Goal: Learn about a topic: Understand process/instructions

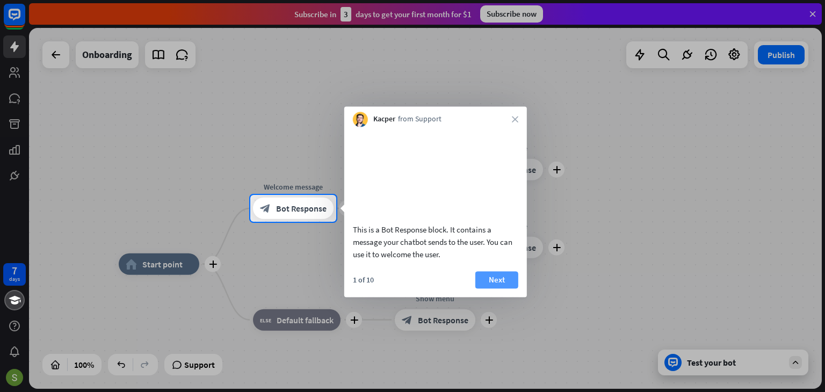
click at [483, 288] on button "Next" at bounding box center [496, 279] width 43 height 17
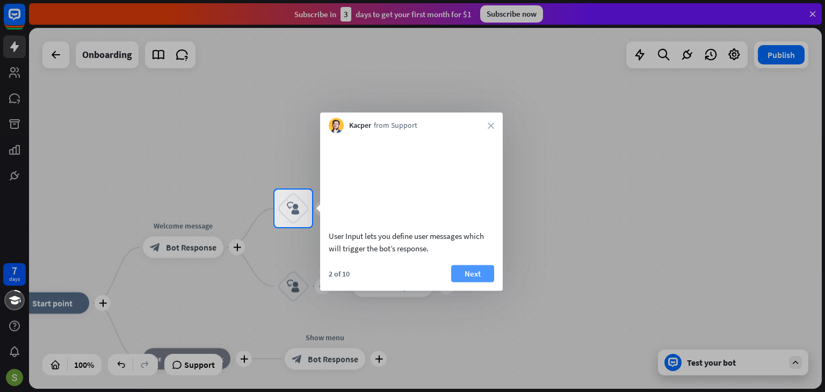
click at [468, 282] on button "Next" at bounding box center [472, 273] width 43 height 17
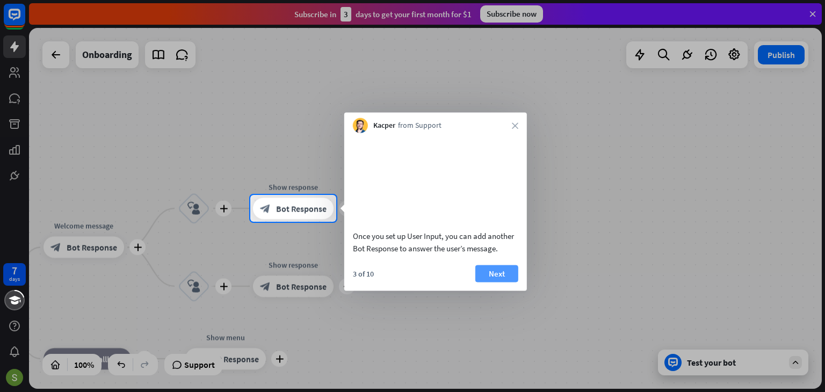
click at [491, 282] on button "Next" at bounding box center [496, 273] width 43 height 17
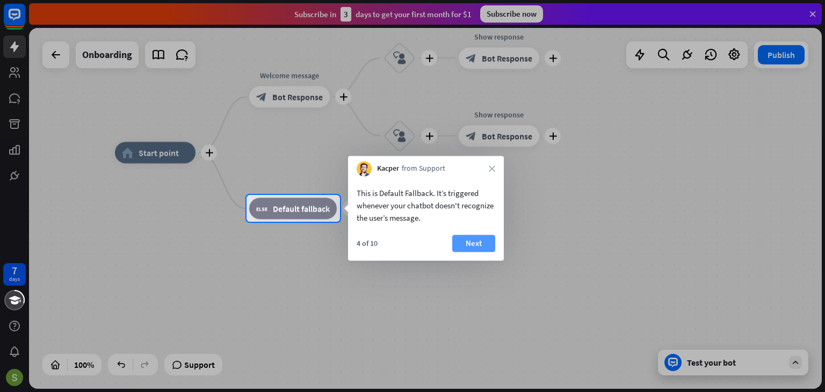
click at [475, 243] on button "Next" at bounding box center [473, 243] width 43 height 17
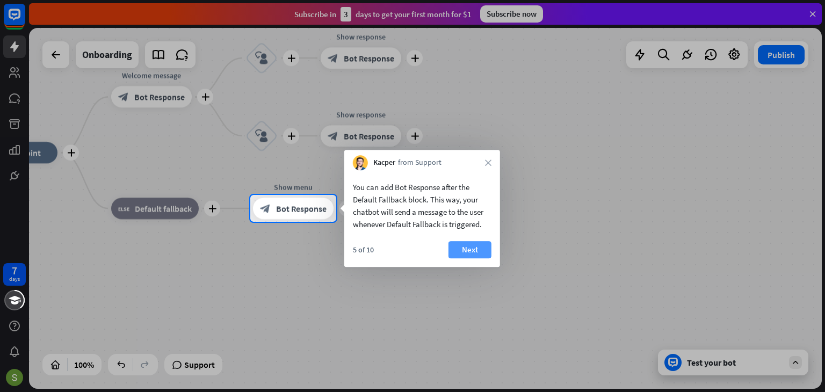
click at [459, 254] on button "Next" at bounding box center [469, 249] width 43 height 17
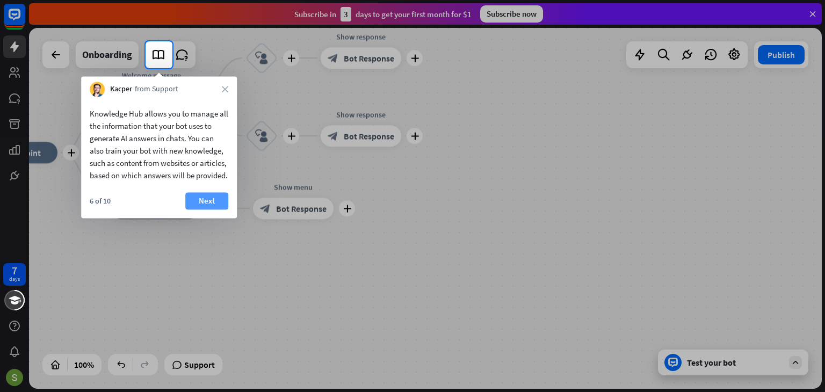
click at [201, 209] on button "Next" at bounding box center [206, 200] width 43 height 17
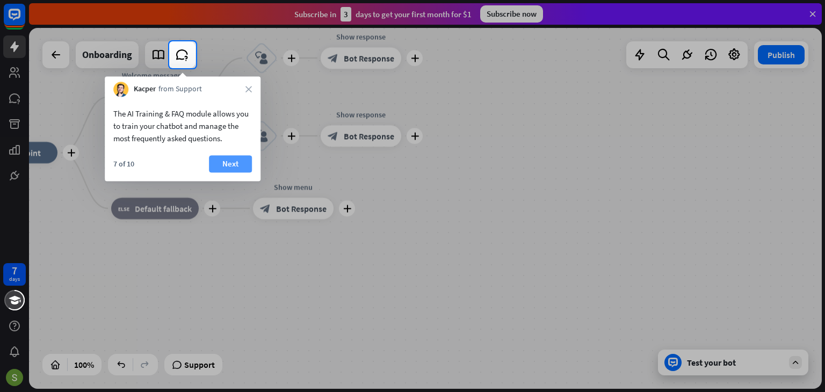
click at [227, 161] on button "Next" at bounding box center [230, 163] width 43 height 17
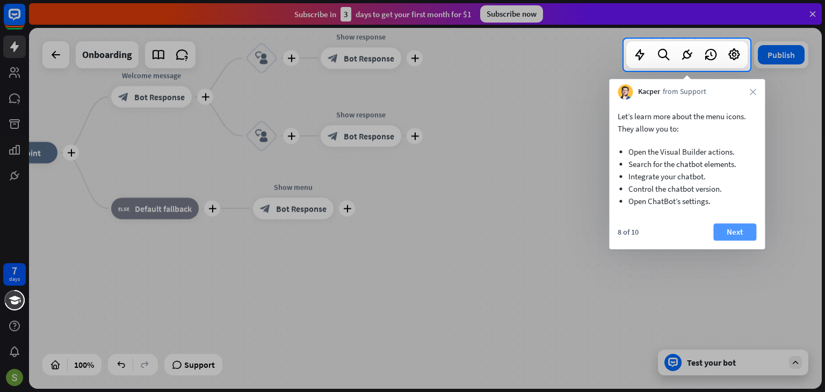
click at [729, 234] on button "Next" at bounding box center [734, 231] width 43 height 17
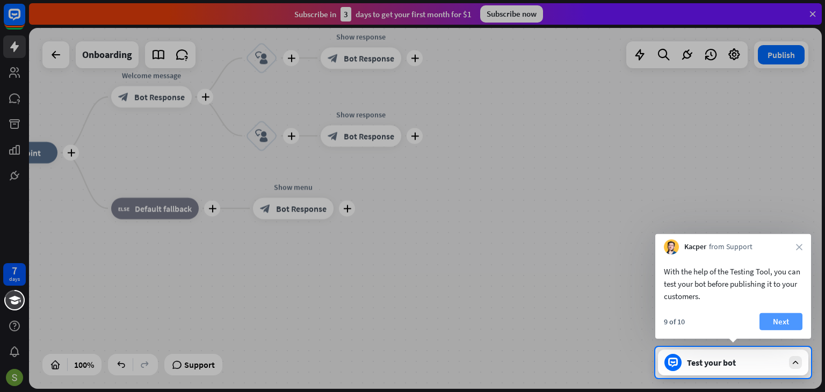
click at [786, 324] on button "Next" at bounding box center [780, 321] width 43 height 17
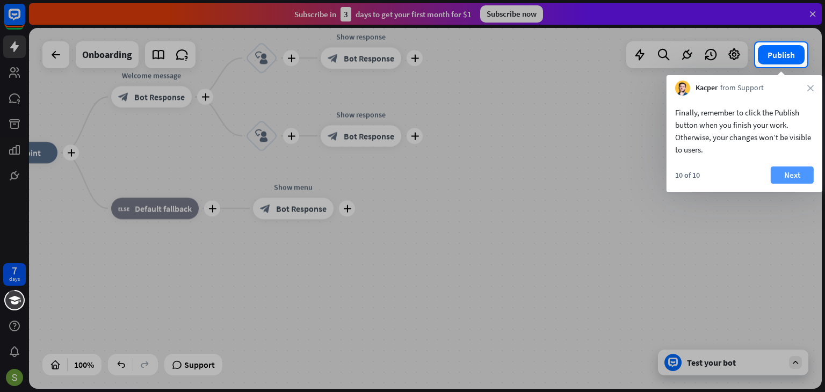
click at [785, 179] on button "Next" at bounding box center [792, 175] width 43 height 17
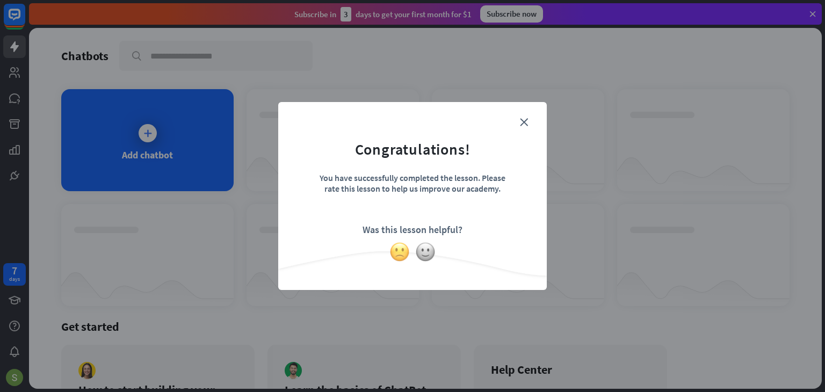
click at [404, 247] on img at bounding box center [399, 252] width 20 height 20
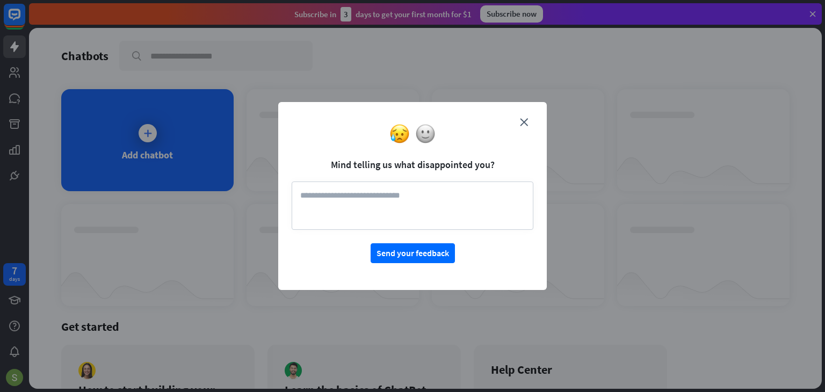
click at [525, 128] on div at bounding box center [412, 134] width 269 height 20
click at [521, 119] on icon "close" at bounding box center [524, 122] width 8 height 8
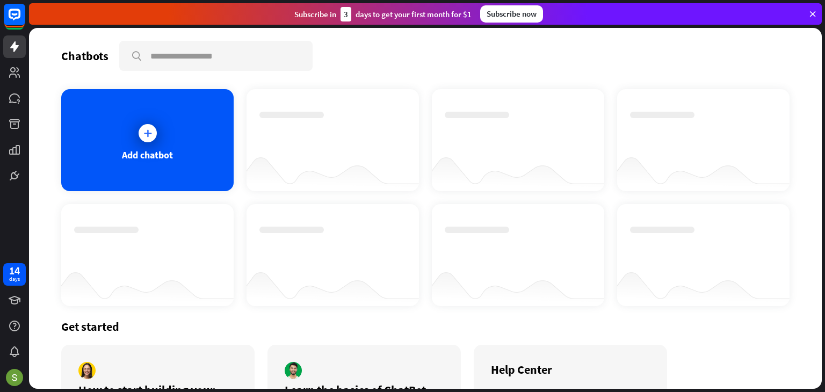
click at [193, 161] on div "Add chatbot" at bounding box center [147, 140] width 172 height 102
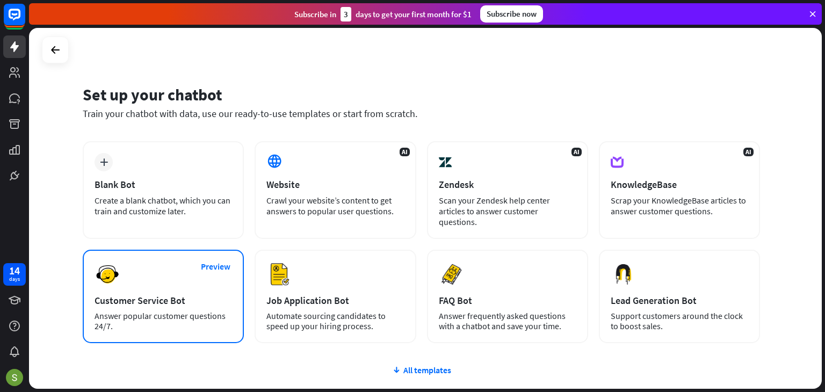
click at [172, 279] on div "Preview Customer Service Bot Answer popular customer questions 24/7." at bounding box center [163, 296] width 161 height 93
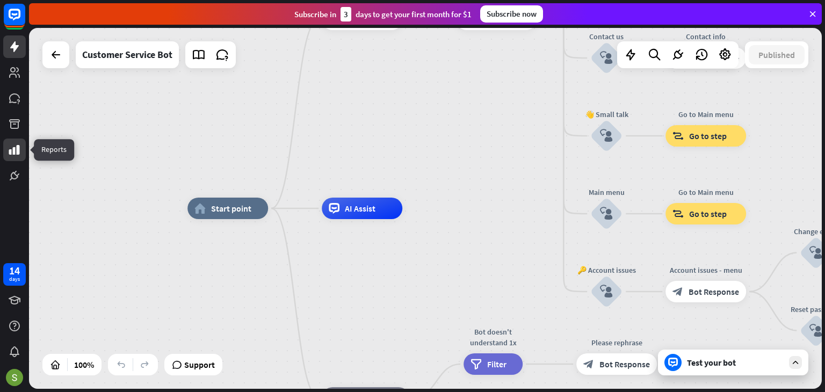
click at [10, 152] on icon at bounding box center [14, 150] width 11 height 10
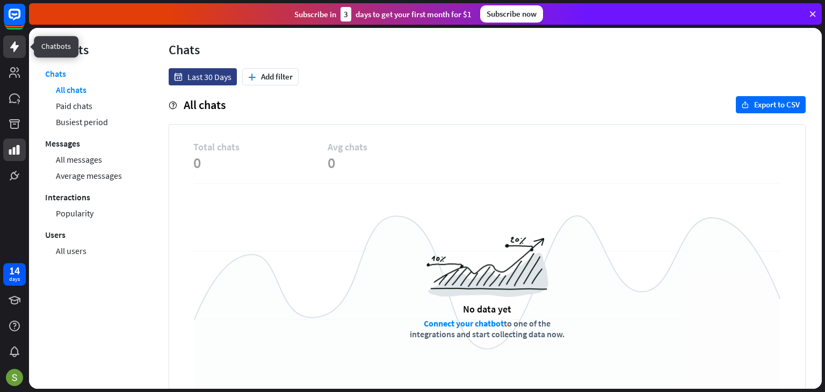
click at [11, 46] on icon at bounding box center [14, 46] width 9 height 11
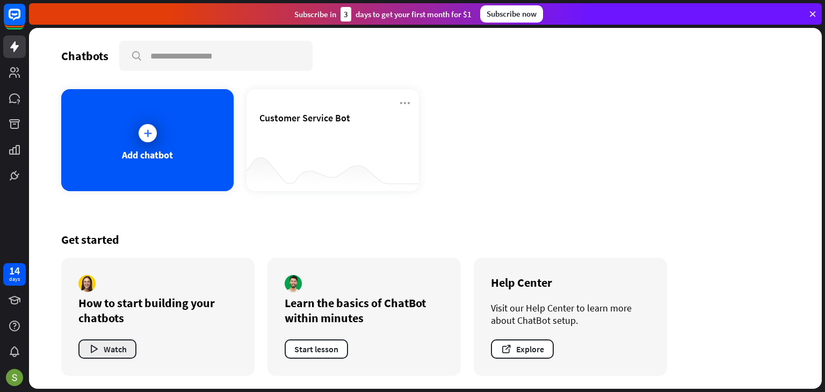
click at [93, 351] on icon "button" at bounding box center [93, 349] width 11 height 11
